Goal: Task Accomplishment & Management: Complete application form

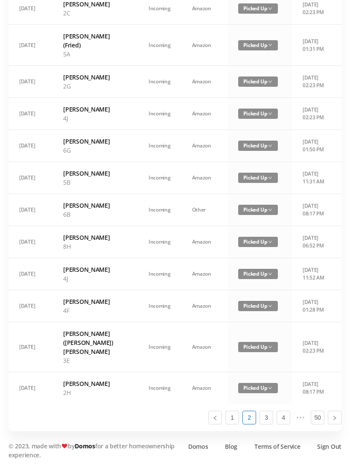
scroll to position [493, 0]
click at [229, 424] on link "1" at bounding box center [232, 417] width 13 height 13
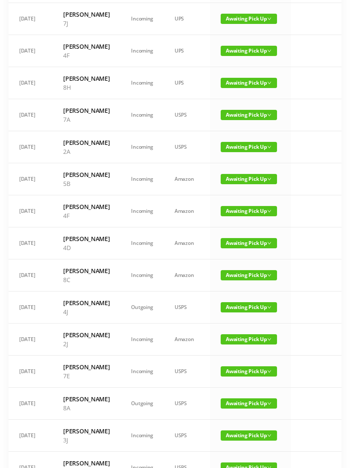
scroll to position [138, 0]
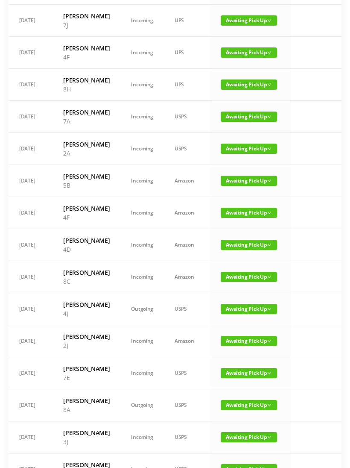
click at [240, 154] on span "Awaiting Pick Up" at bounding box center [249, 149] width 56 height 10
click at [233, 216] on link "Picked Up" at bounding box center [244, 219] width 56 height 14
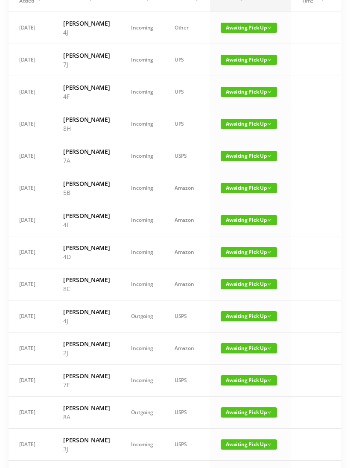
scroll to position [98, 0]
click at [236, 129] on span "Awaiting Pick Up" at bounding box center [249, 124] width 56 height 10
click at [237, 186] on link "Picked Up" at bounding box center [244, 186] width 56 height 14
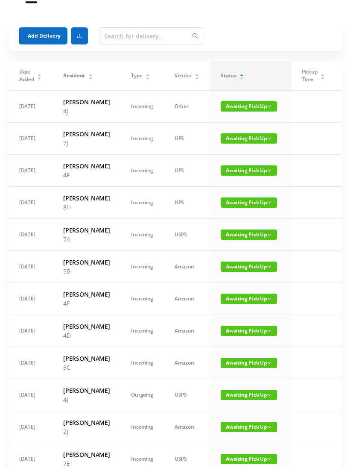
scroll to position [17, 0]
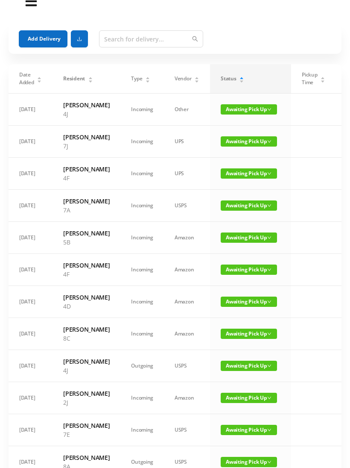
click at [235, 147] on span "Awaiting Pick Up" at bounding box center [249, 141] width 56 height 10
click at [237, 185] on link "Picked Up" at bounding box center [244, 185] width 56 height 14
click at [46, 40] on button "Add Delivery" at bounding box center [43, 38] width 49 height 17
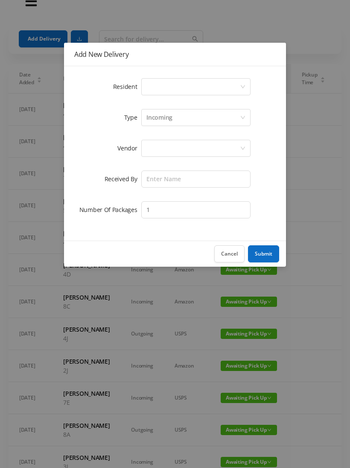
click at [232, 255] on button "Cancel" at bounding box center [230, 253] width 30 height 17
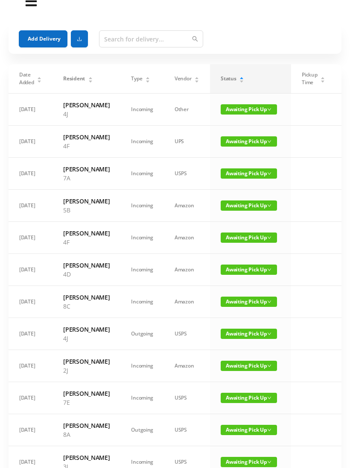
click at [53, 35] on button "Add Delivery" at bounding box center [43, 38] width 49 height 17
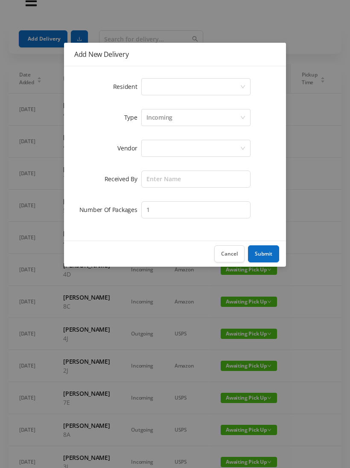
click at [165, 87] on div "Select a person" at bounding box center [194, 87] width 94 height 16
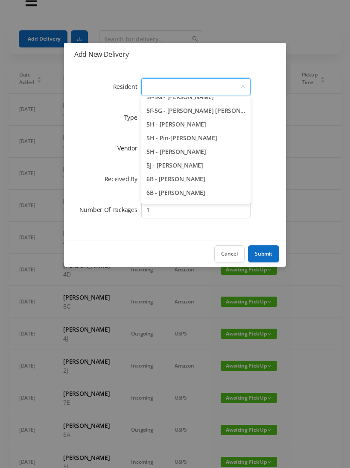
scroll to position [789, 0]
click at [211, 164] on li "5J - [PERSON_NAME]" at bounding box center [195, 165] width 109 height 14
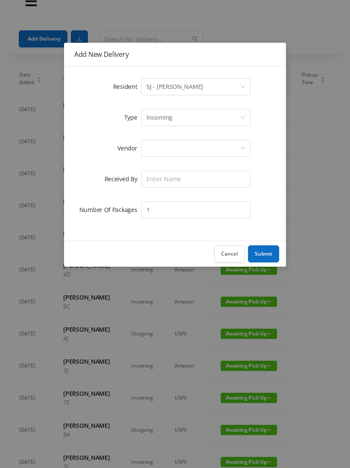
click at [171, 118] on div "Incoming" at bounding box center [160, 117] width 26 height 16
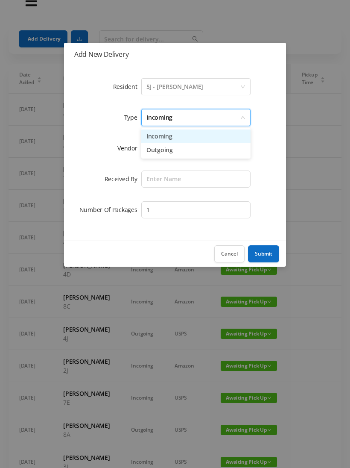
click at [166, 136] on li "Incoming" at bounding box center [195, 137] width 109 height 14
click at [164, 150] on div at bounding box center [194, 148] width 94 height 16
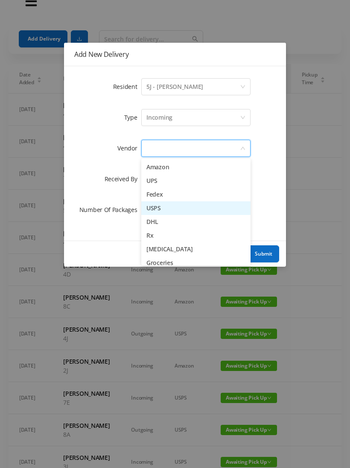
click at [176, 208] on li "USPS" at bounding box center [195, 208] width 109 height 14
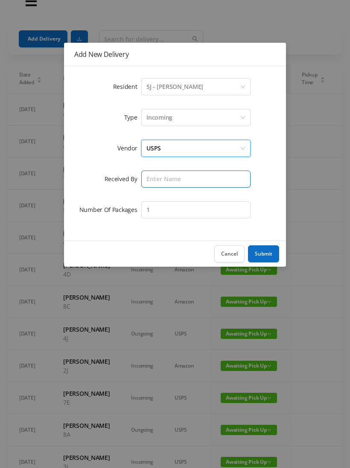
click at [160, 177] on input "text" at bounding box center [195, 179] width 109 height 17
type input "Melece"
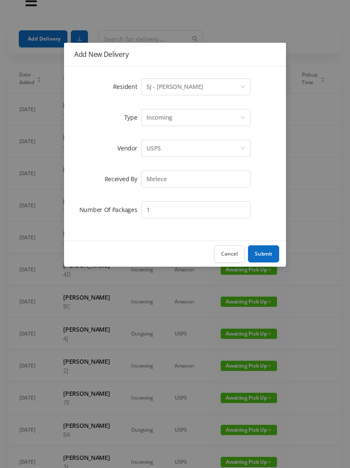
click at [268, 252] on button "Submit" at bounding box center [263, 253] width 31 height 17
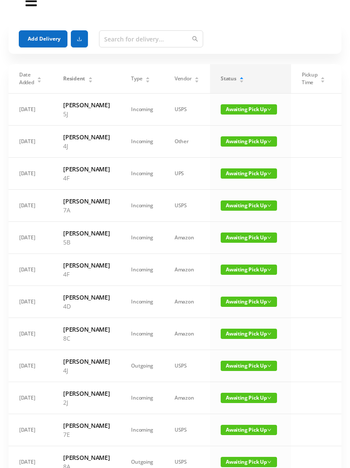
click at [41, 38] on button "Add Delivery" at bounding box center [43, 38] width 49 height 17
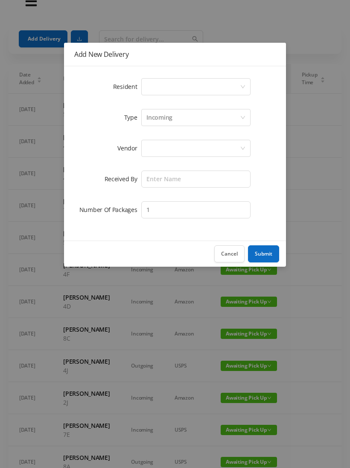
click at [175, 85] on div "Select a person" at bounding box center [194, 87] width 94 height 16
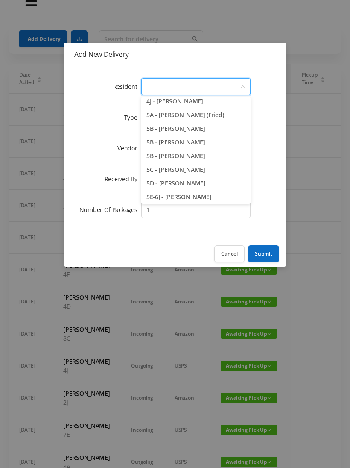
scroll to position [657, 0]
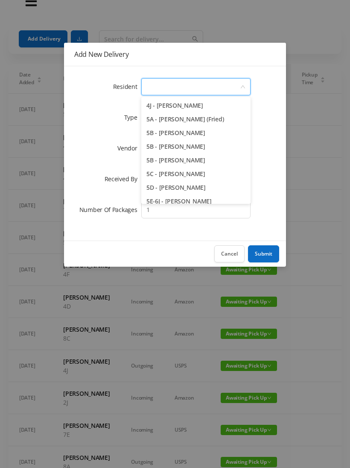
click at [227, 124] on li "5A - [PERSON_NAME] (Fried)" at bounding box center [195, 119] width 109 height 14
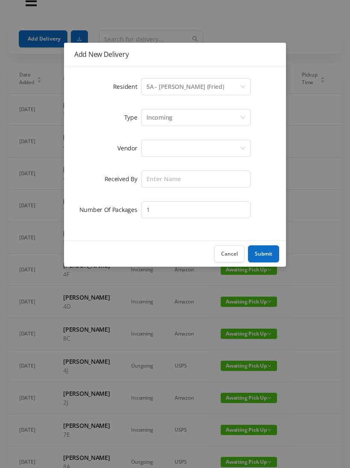
click at [176, 118] on div "Incoming" at bounding box center [194, 117] width 94 height 16
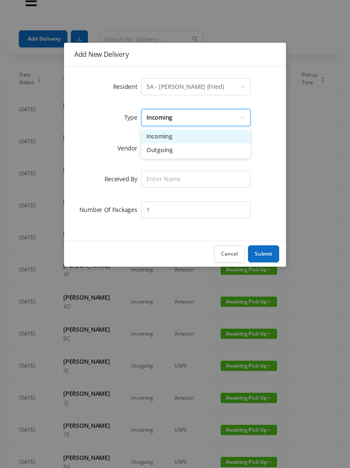
click at [166, 141] on li "Incoming" at bounding box center [195, 137] width 109 height 14
click at [160, 152] on div at bounding box center [194, 148] width 94 height 16
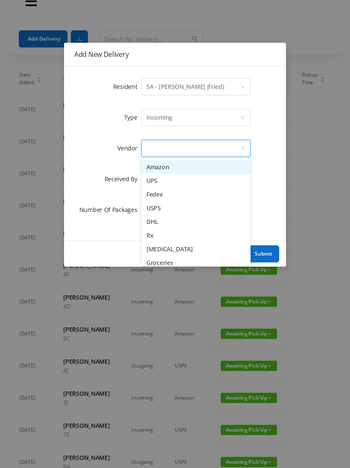
click at [169, 171] on li "Amazon" at bounding box center [195, 167] width 109 height 14
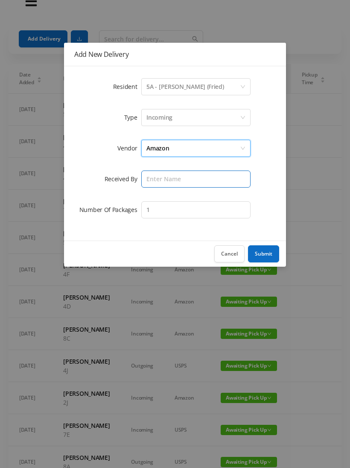
click at [174, 182] on input "text" at bounding box center [195, 179] width 109 height 17
type input "Melece"
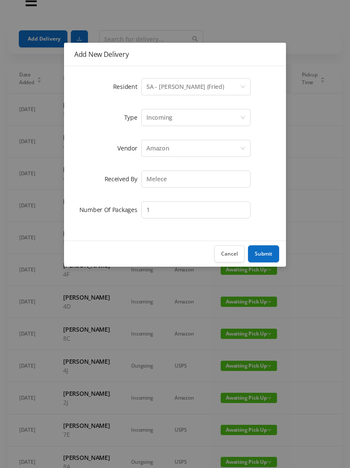
click at [269, 252] on button "Submit" at bounding box center [263, 253] width 31 height 17
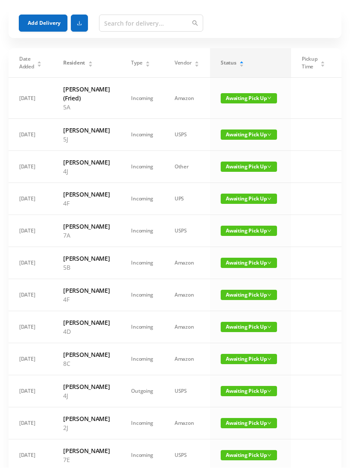
scroll to position [32, 0]
click at [41, 26] on button "Add Delivery" at bounding box center [43, 23] width 49 height 17
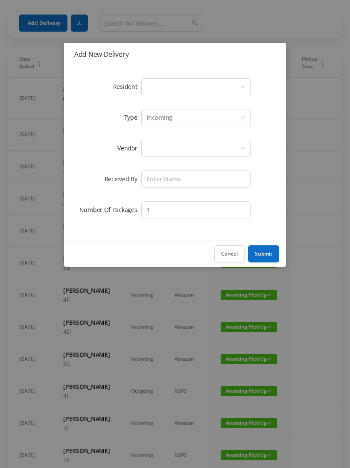
click at [233, 252] on button "Cancel" at bounding box center [230, 253] width 30 height 17
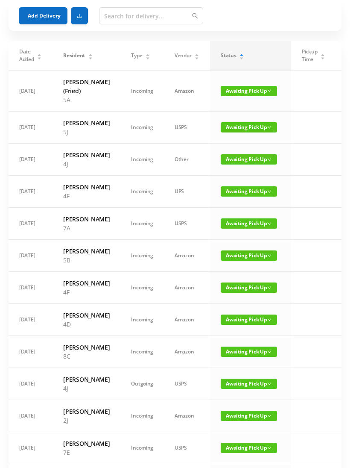
scroll to position [40, 0]
click at [247, 229] on span "Awaiting Pick Up" at bounding box center [249, 223] width 56 height 10
click at [239, 296] on link "Picked Up" at bounding box center [244, 290] width 56 height 14
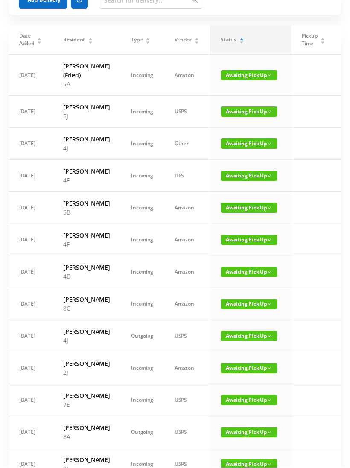
scroll to position [56, 0]
click at [242, 149] on span "Awaiting Pick Up" at bounding box center [249, 143] width 56 height 10
click at [238, 196] on link "Picked Up" at bounding box center [244, 196] width 56 height 14
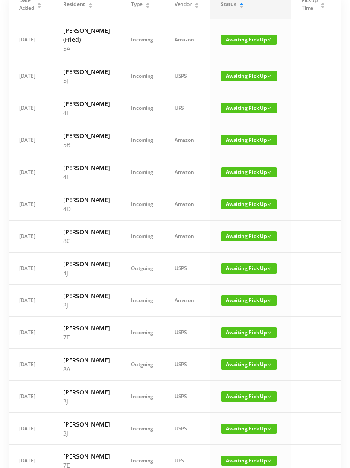
scroll to position [91, 0]
click at [241, 177] on span "Awaiting Pick Up" at bounding box center [249, 172] width 56 height 10
click at [234, 231] on link "Picked Up" at bounding box center [244, 234] width 56 height 14
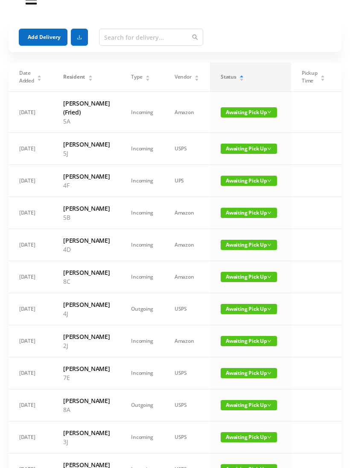
scroll to position [0, 0]
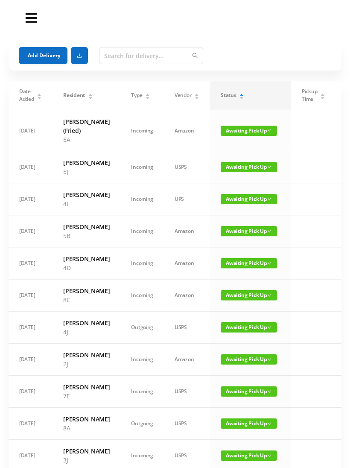
click at [247, 204] on span "Awaiting Pick Up" at bounding box center [249, 199] width 56 height 10
click at [241, 253] on link "Picked Up" at bounding box center [244, 252] width 56 height 14
click at [47, 59] on button "Add Delivery" at bounding box center [43, 55] width 49 height 17
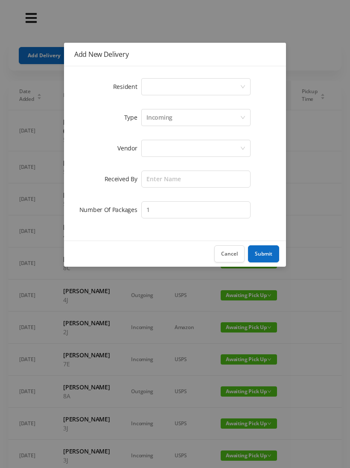
click at [173, 87] on div "Select a person" at bounding box center [194, 87] width 94 height 16
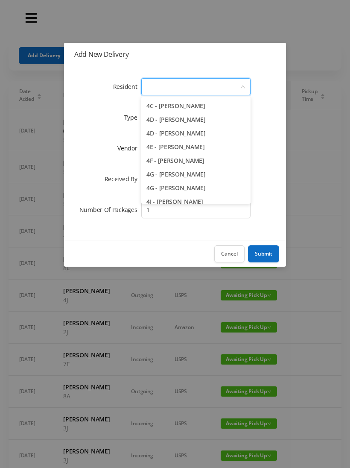
scroll to position [546, 0]
click at [224, 148] on li "4E - [PERSON_NAME]" at bounding box center [195, 148] width 109 height 14
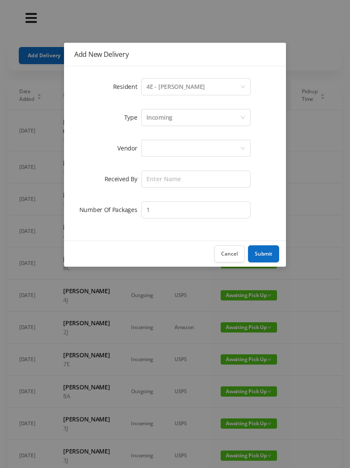
click at [179, 117] on div "Incoming" at bounding box center [194, 117] width 94 height 16
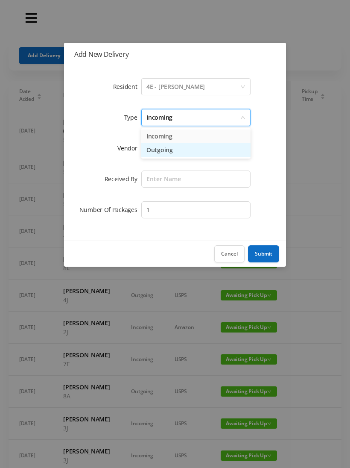
click at [168, 155] on li "Outgoing" at bounding box center [195, 150] width 109 height 14
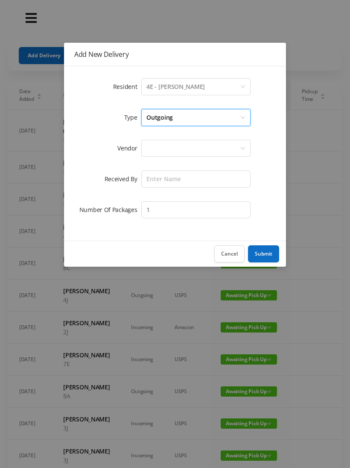
click at [164, 151] on div at bounding box center [194, 148] width 94 height 16
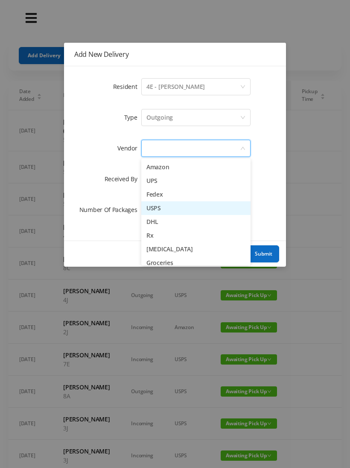
click at [178, 211] on li "USPS" at bounding box center [195, 208] width 109 height 14
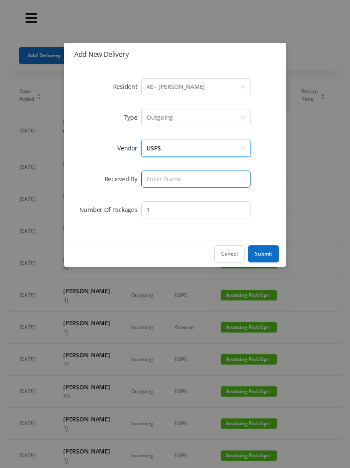
click at [163, 180] on input "text" at bounding box center [195, 179] width 109 height 17
type input "Melece"
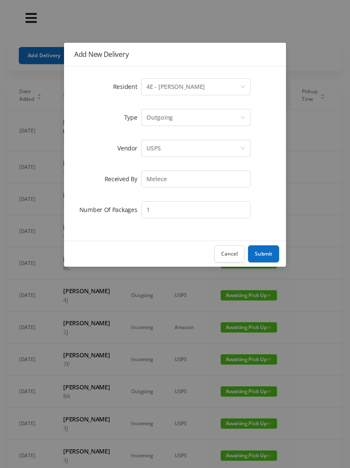
click at [266, 255] on button "Submit" at bounding box center [263, 253] width 31 height 17
